Goal: Task Accomplishment & Management: Manage account settings

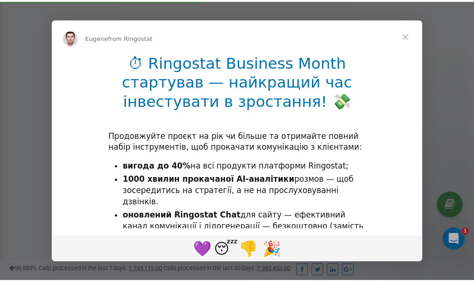
scroll to position [283, 0]
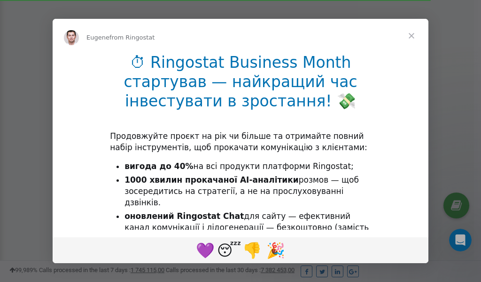
click at [414, 35] on span "Close" at bounding box center [412, 36] width 34 height 34
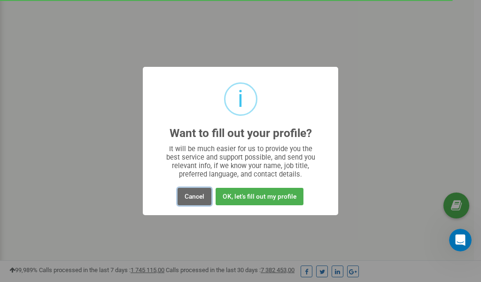
click at [197, 200] on button "Cancel" at bounding box center [195, 196] width 34 height 17
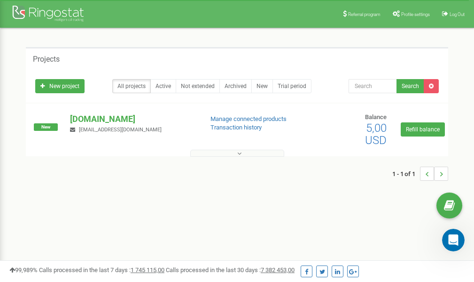
scroll to position [0, 0]
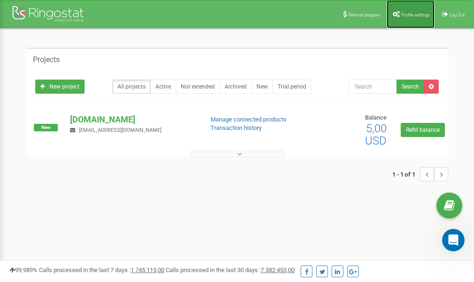
click at [413, 16] on span "Profile settings" at bounding box center [415, 14] width 29 height 5
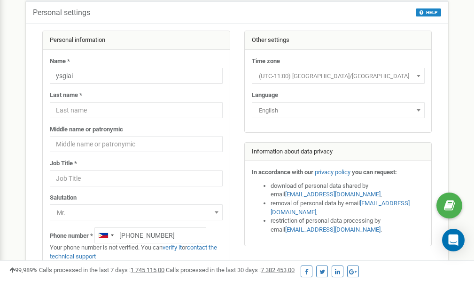
scroll to position [47, 0]
click at [178, 247] on link "verify it" at bounding box center [172, 246] width 19 height 7
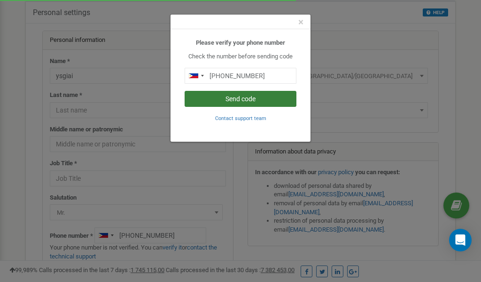
click at [235, 97] on button "Send code" at bounding box center [241, 99] width 112 height 16
